Goal: Navigation & Orientation: Find specific page/section

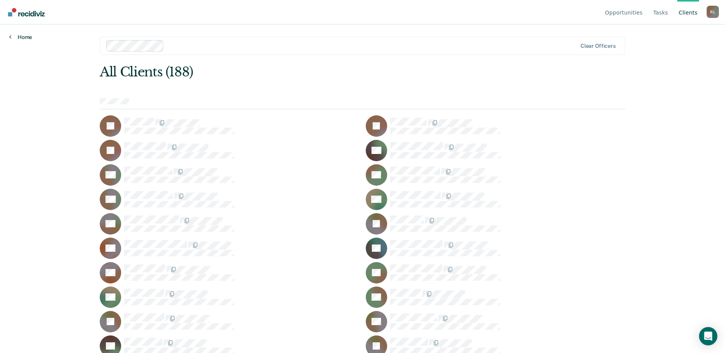
click at [18, 35] on link "Home" at bounding box center [20, 37] width 23 height 7
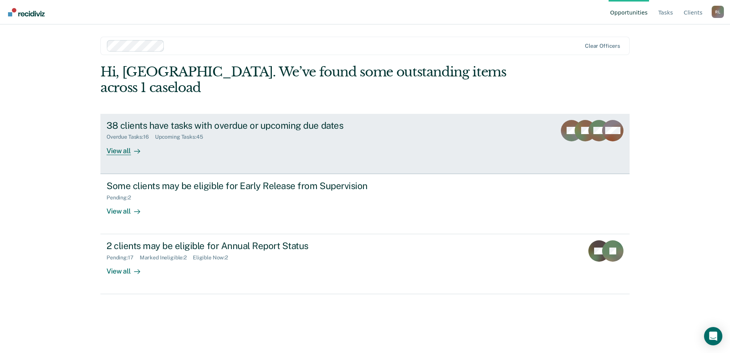
click at [127, 140] on link "38 clients have tasks with overdue or upcoming due dates Overdue Tasks : 16 Upc…" at bounding box center [364, 144] width 529 height 60
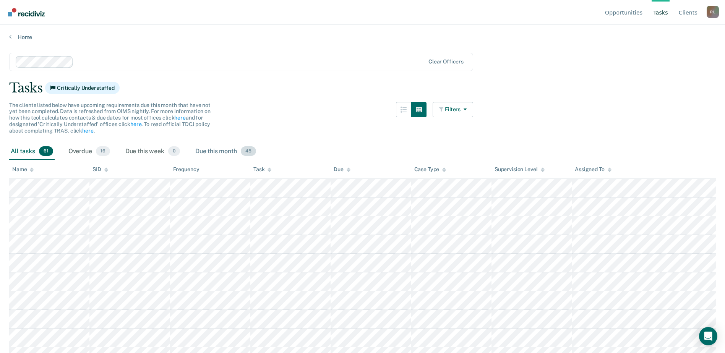
click at [218, 151] on div "Due this month 45" at bounding box center [226, 151] width 64 height 17
